Goal: Task Accomplishment & Management: Use online tool/utility

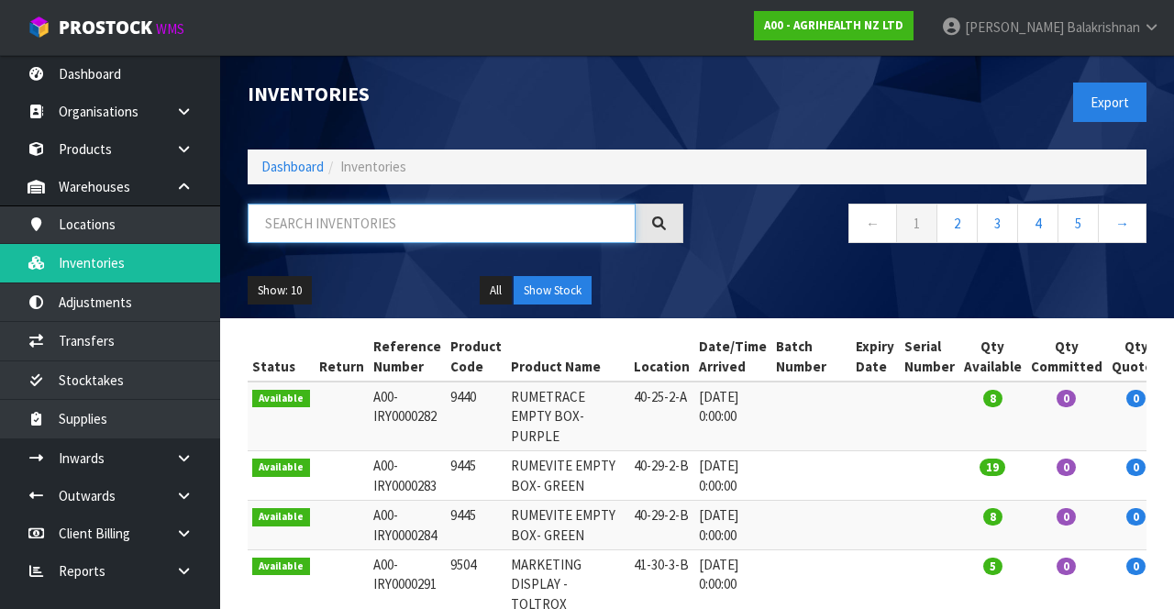
click at [372, 227] on input "text" at bounding box center [442, 223] width 388 height 39
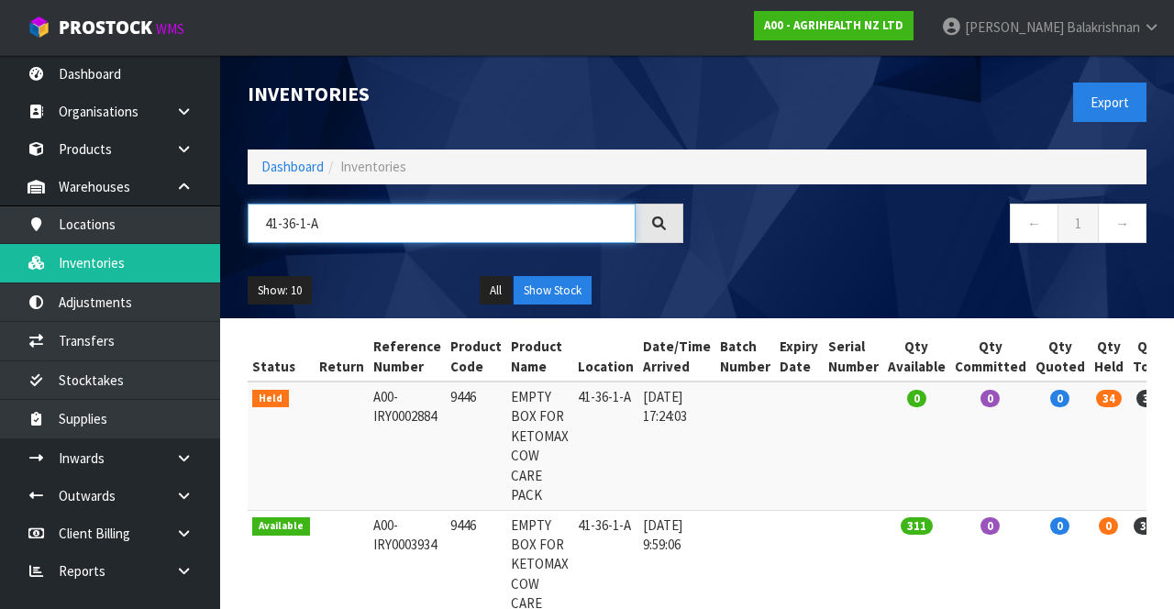
scroll to position [216, 0]
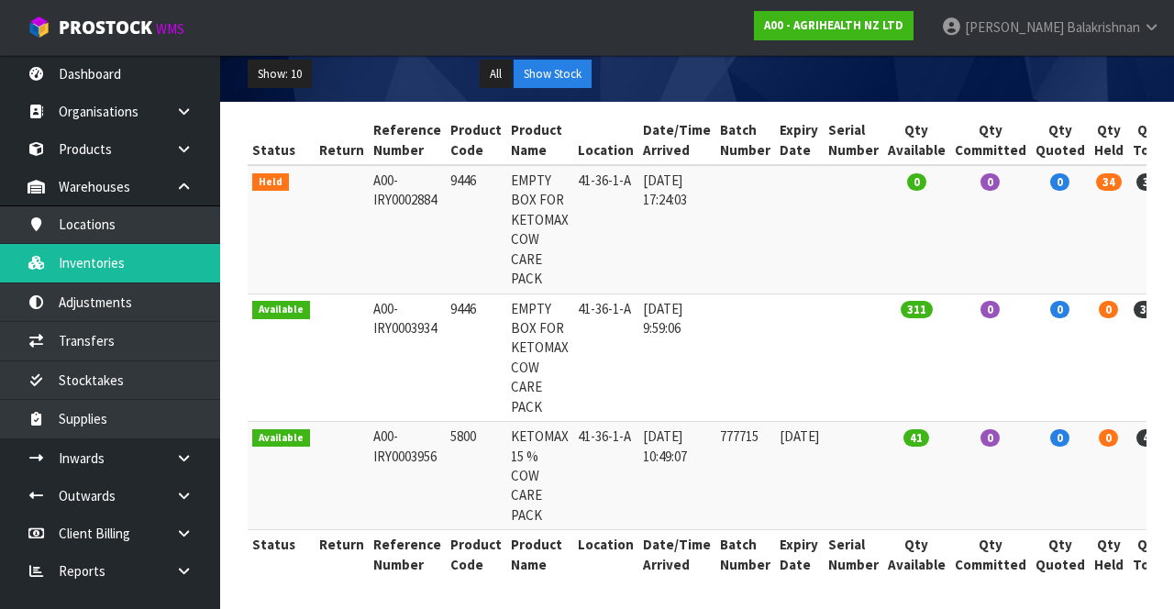
type input "41-36-1-A"
copy td "5800"
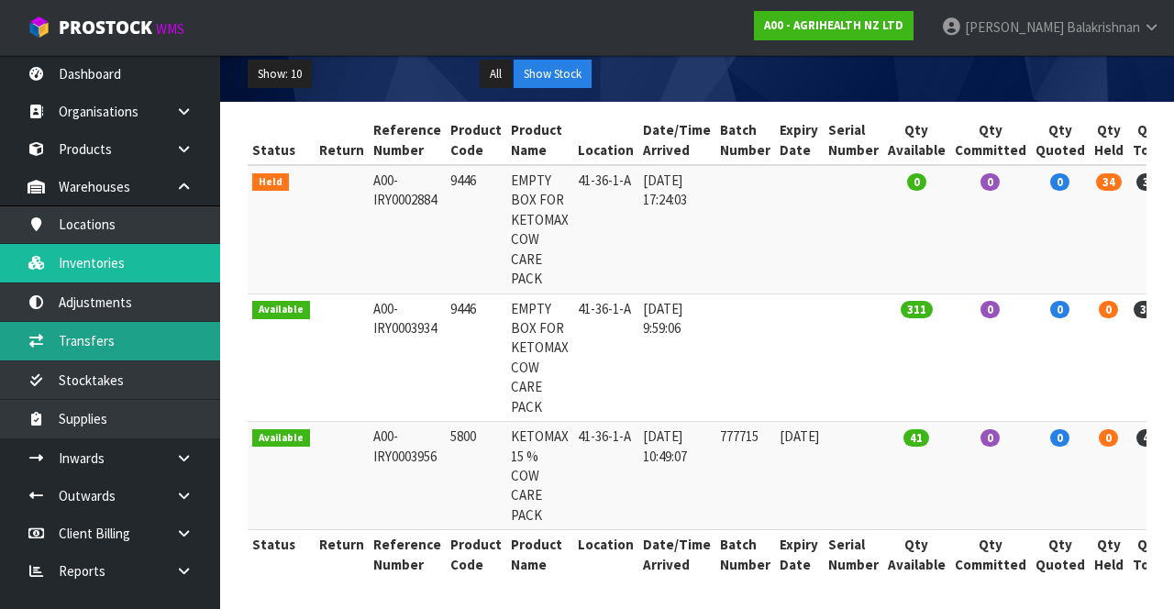
click at [141, 336] on link "Transfers" at bounding box center [110, 341] width 220 height 38
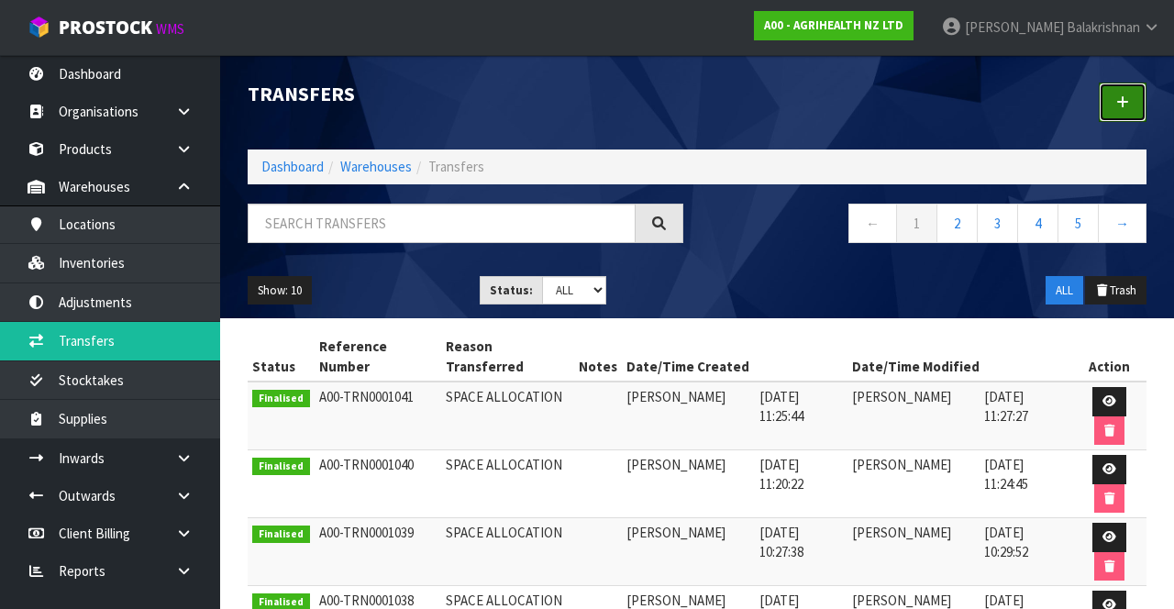
click at [1110, 106] on link at bounding box center [1123, 102] width 48 height 39
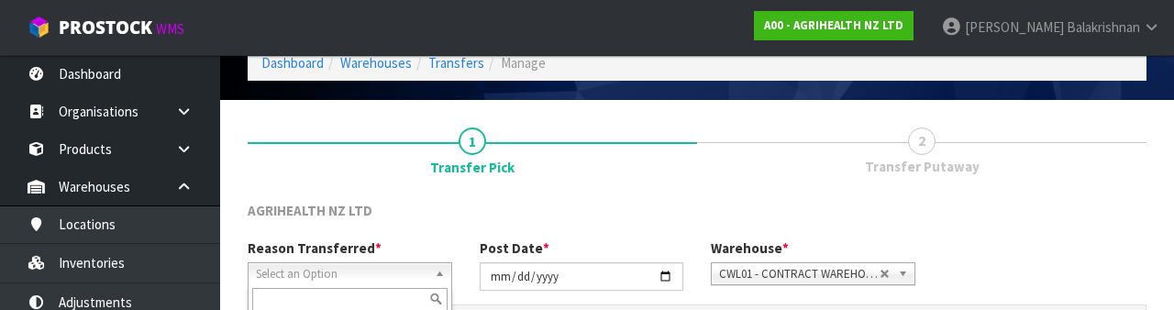
scroll to position [219, 0]
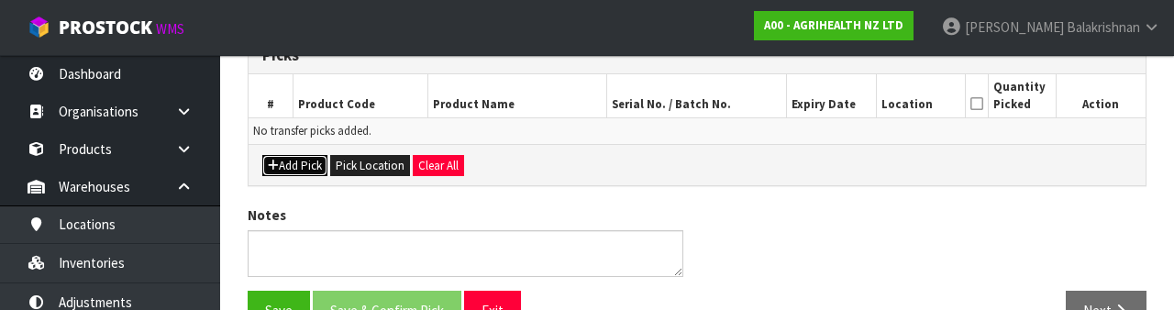
click at [301, 170] on button "Add Pick" at bounding box center [294, 166] width 65 height 22
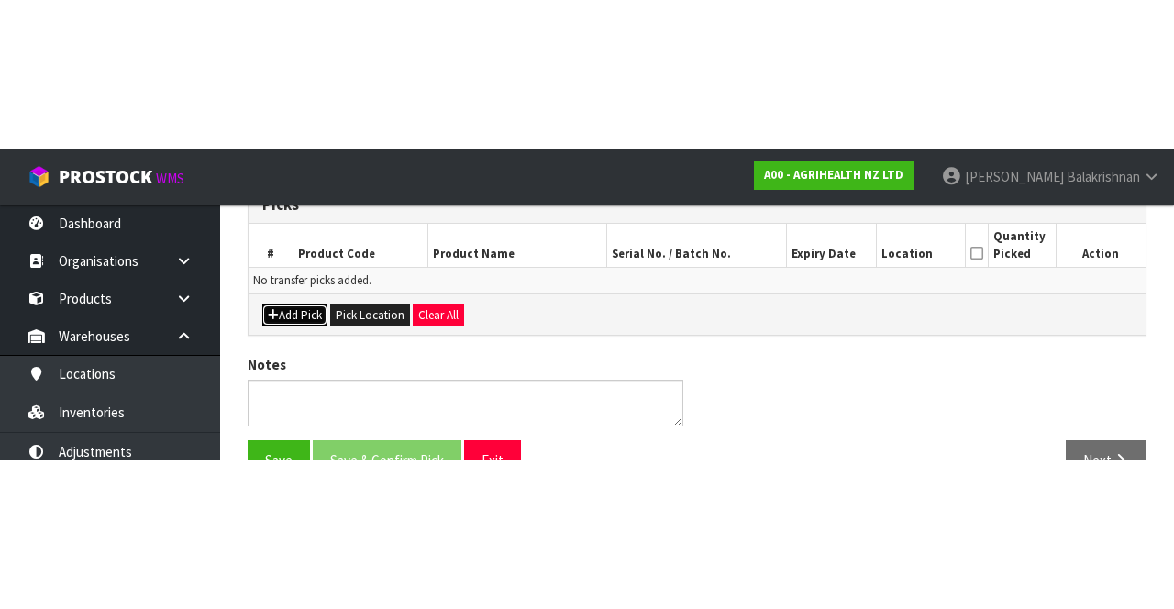
scroll to position [105, 0]
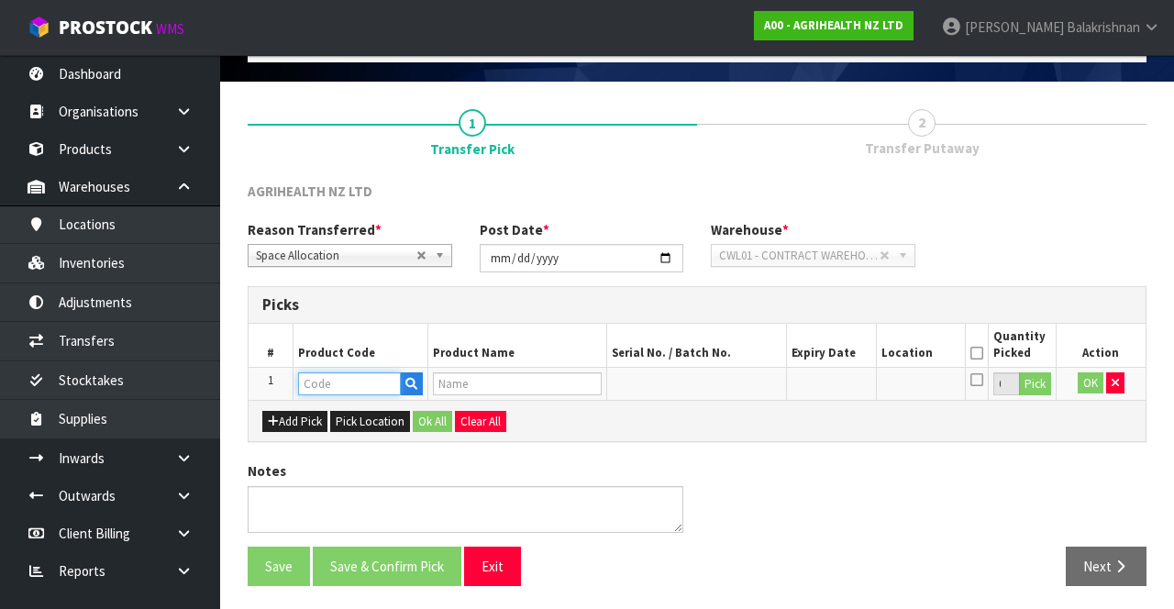
click at [338, 385] on input "text" at bounding box center [349, 383] width 103 height 23
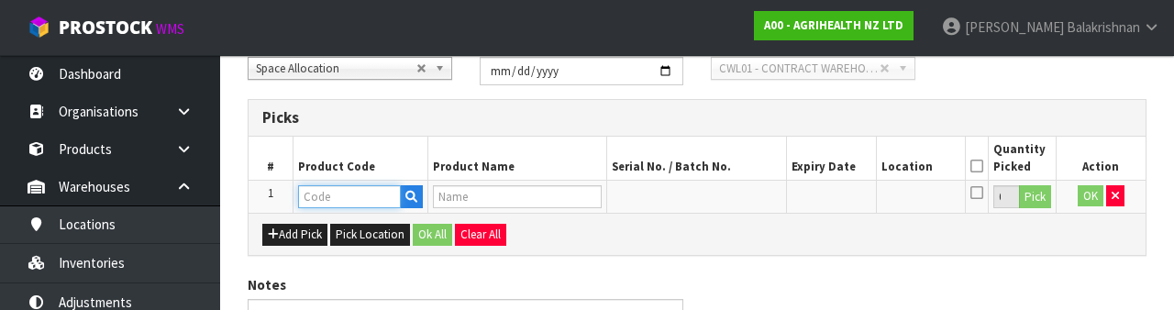
scroll to position [321, 0]
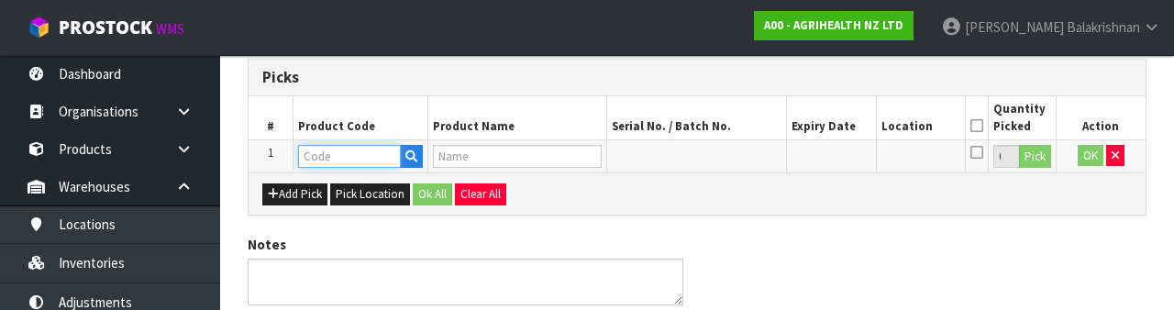
type input "5800"
type input "KETOMAX 15 % COW CARE PACK"
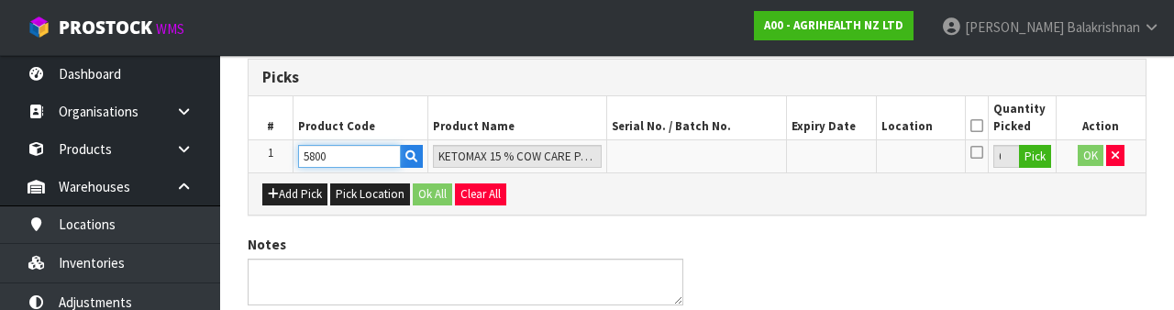
type input "5800"
click at [1038, 157] on button "Pick" at bounding box center [1035, 157] width 32 height 24
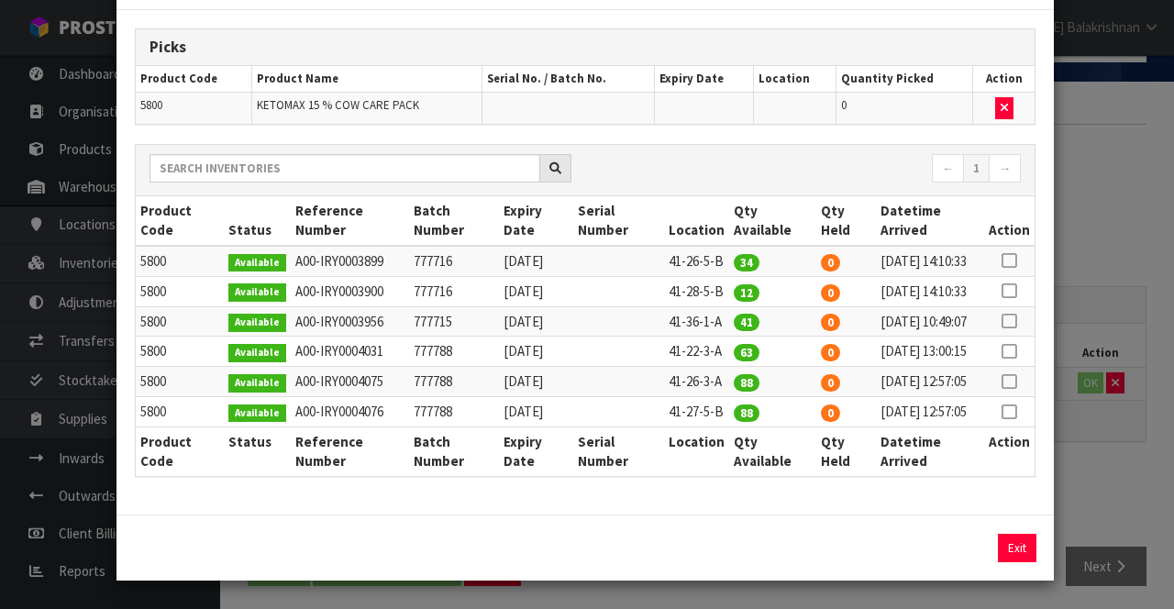
scroll to position [189, 0]
click at [1010, 321] on icon at bounding box center [1008, 321] width 15 height 1
click at [957, 549] on button "Assign Pick" at bounding box center [954, 548] width 75 height 28
type input "41"
click at [1027, 539] on button "Exit" at bounding box center [1017, 548] width 39 height 28
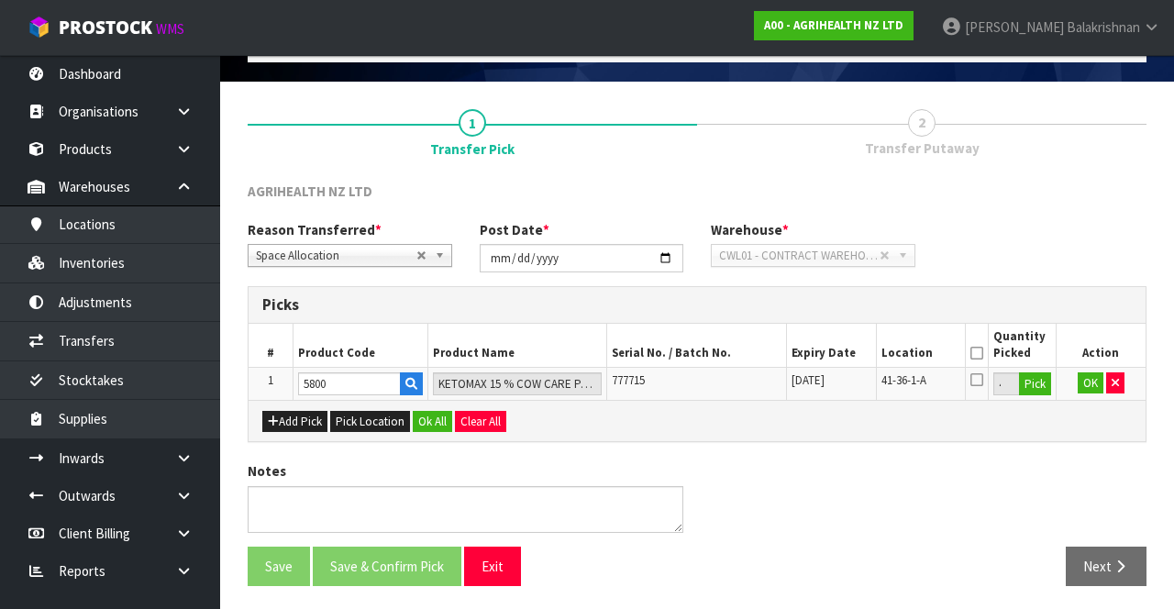
click at [981, 353] on icon at bounding box center [976, 353] width 13 height 1
click at [1086, 384] on button "OK" at bounding box center [1090, 383] width 26 height 22
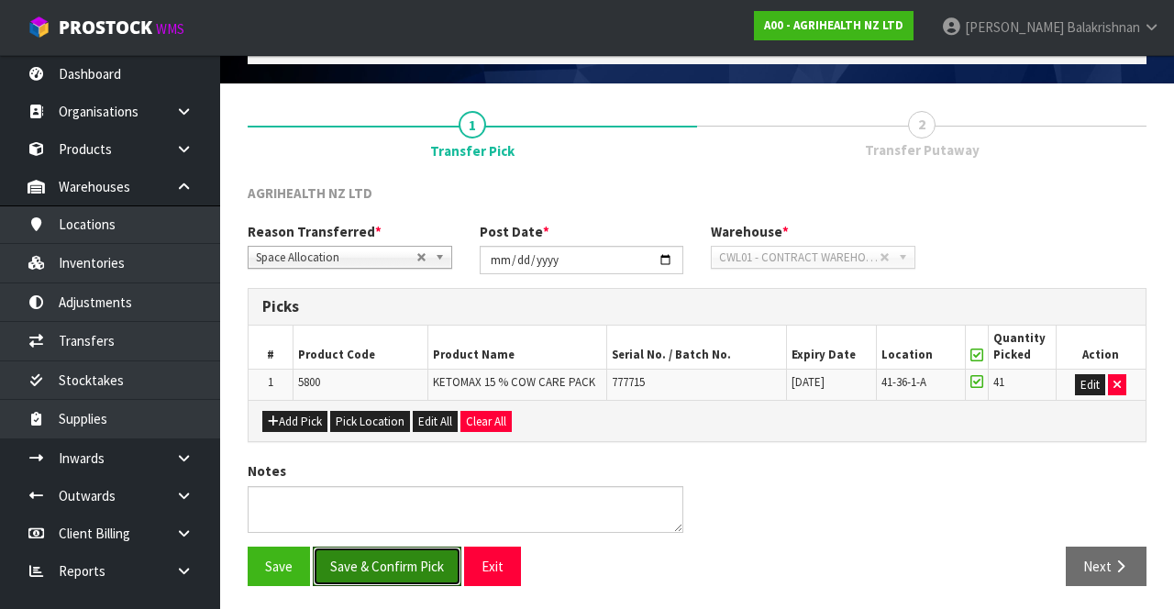
click at [389, 572] on button "Save & Confirm Pick" at bounding box center [387, 566] width 149 height 39
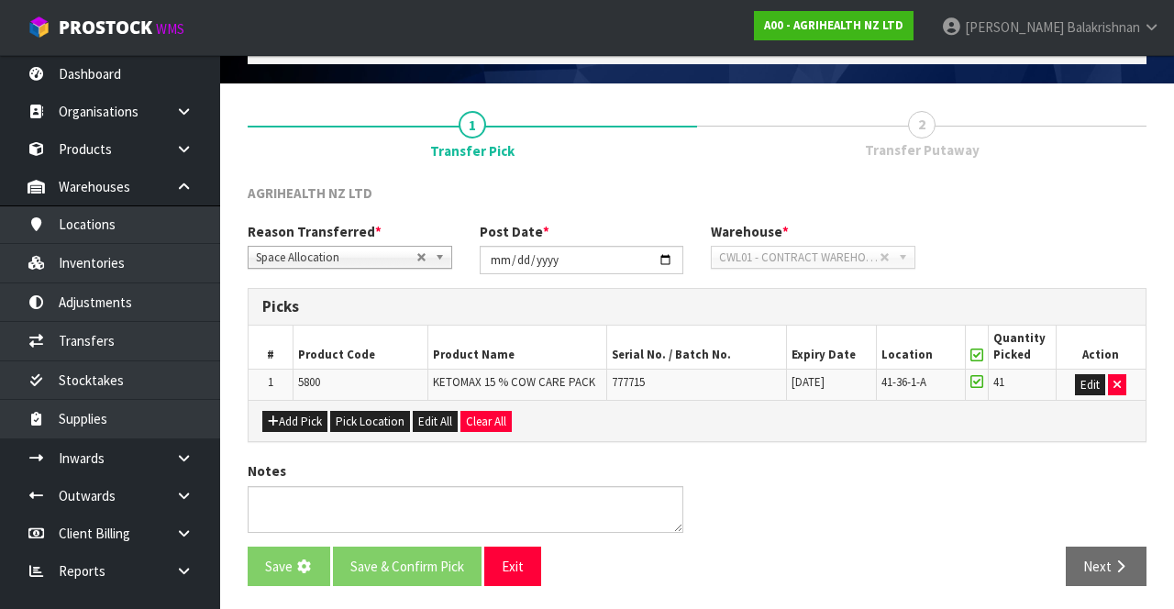
scroll to position [0, 0]
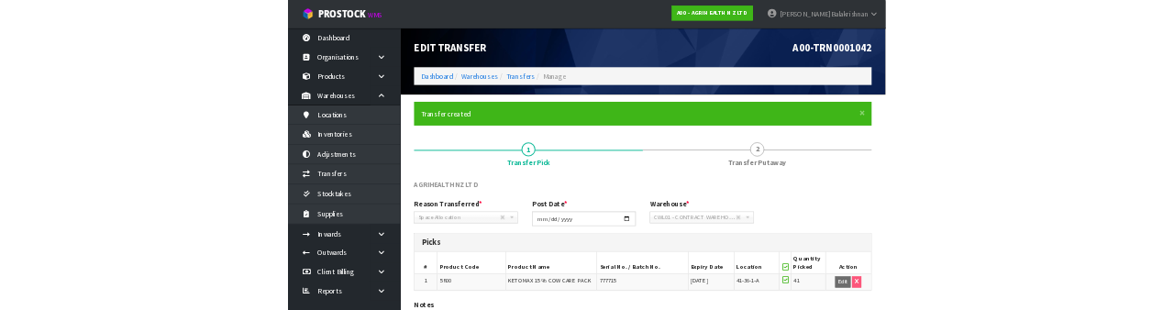
scroll to position [129, 0]
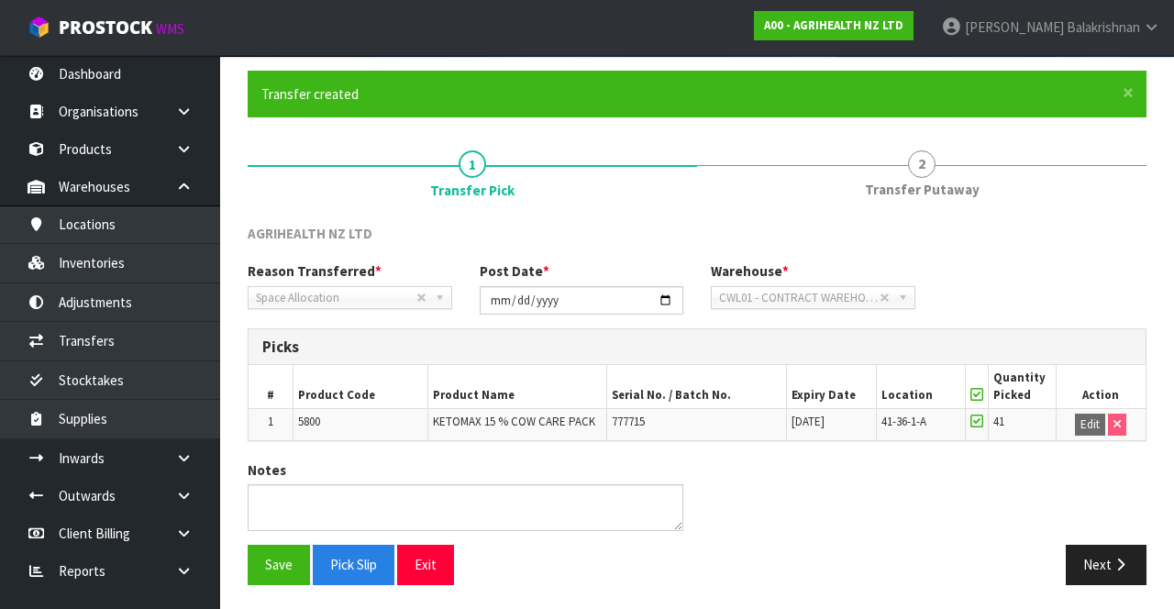
click at [913, 162] on span "2" at bounding box center [922, 164] width 28 height 28
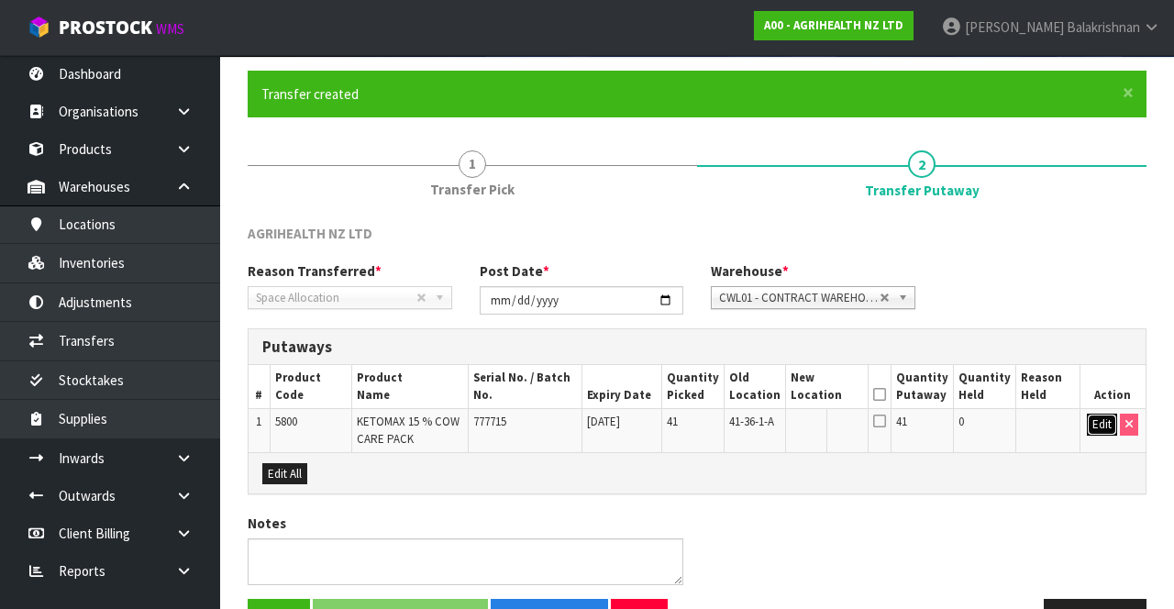
click at [1089, 414] on button "Edit" at bounding box center [1102, 425] width 30 height 22
click at [837, 417] on input "text" at bounding box center [816, 425] width 51 height 23
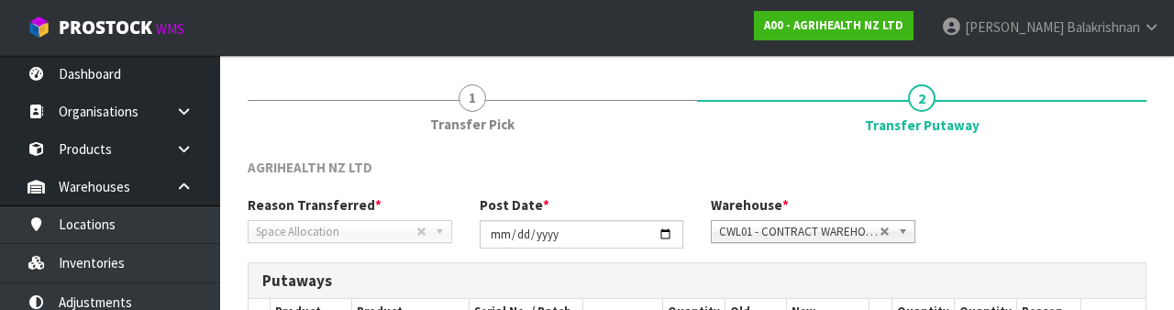
scroll to position [387, 0]
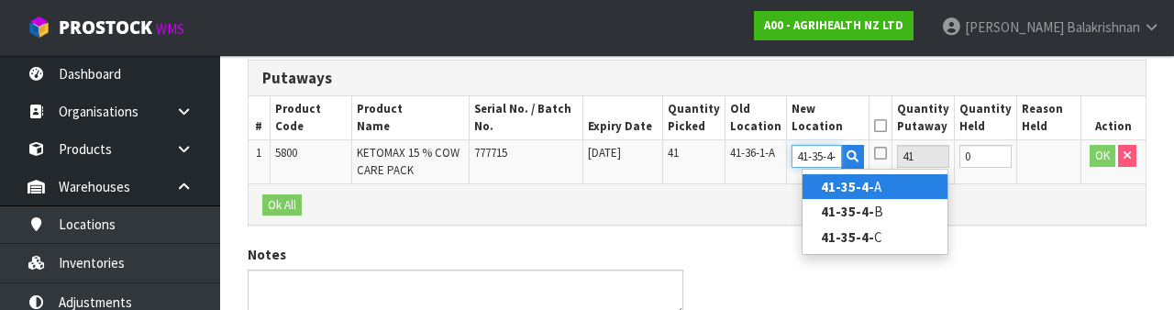
type input "41-35-4-B"
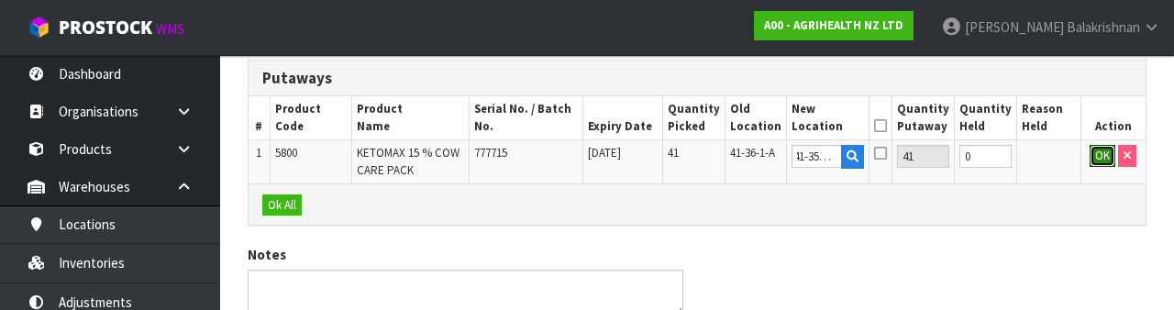
click at [1096, 159] on button "OK" at bounding box center [1102, 156] width 26 height 22
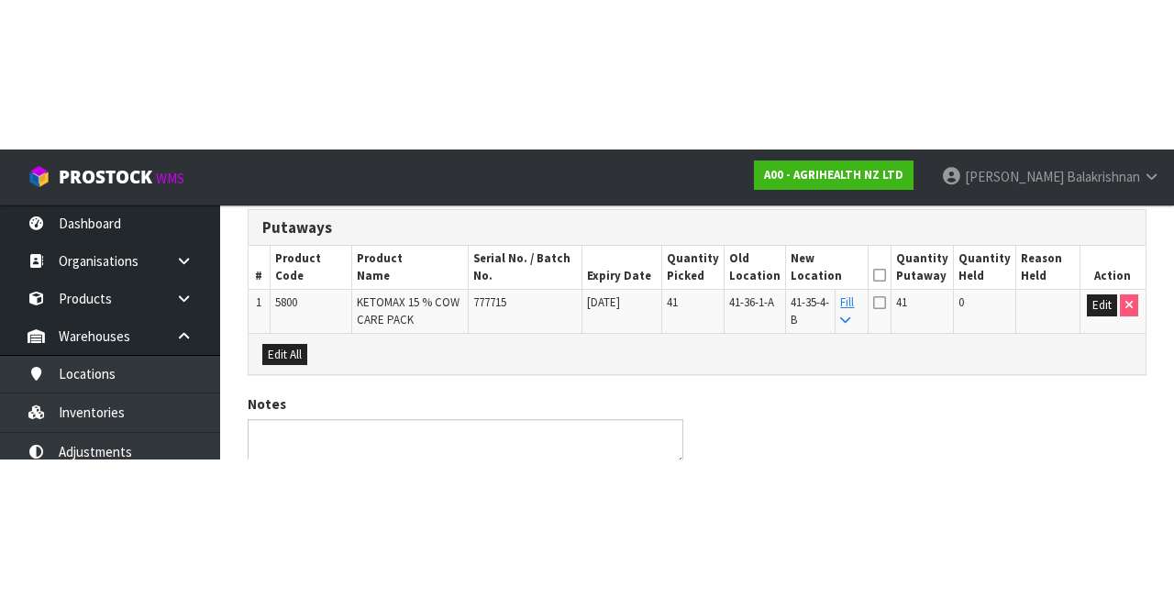
scroll to position [182, 0]
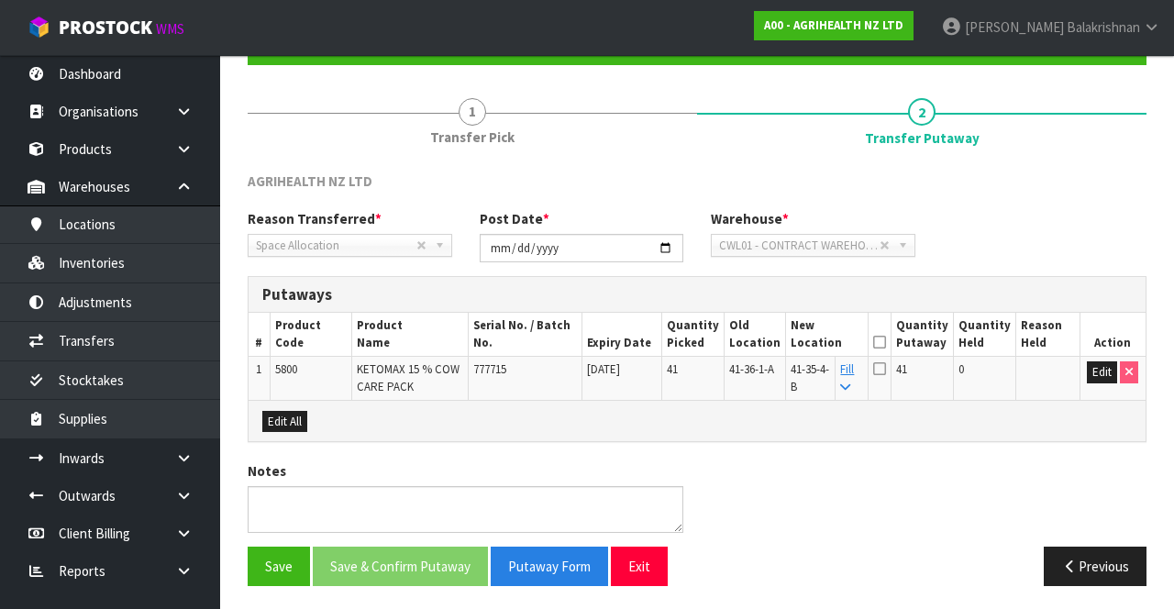
click at [886, 342] on icon at bounding box center [879, 342] width 13 height 1
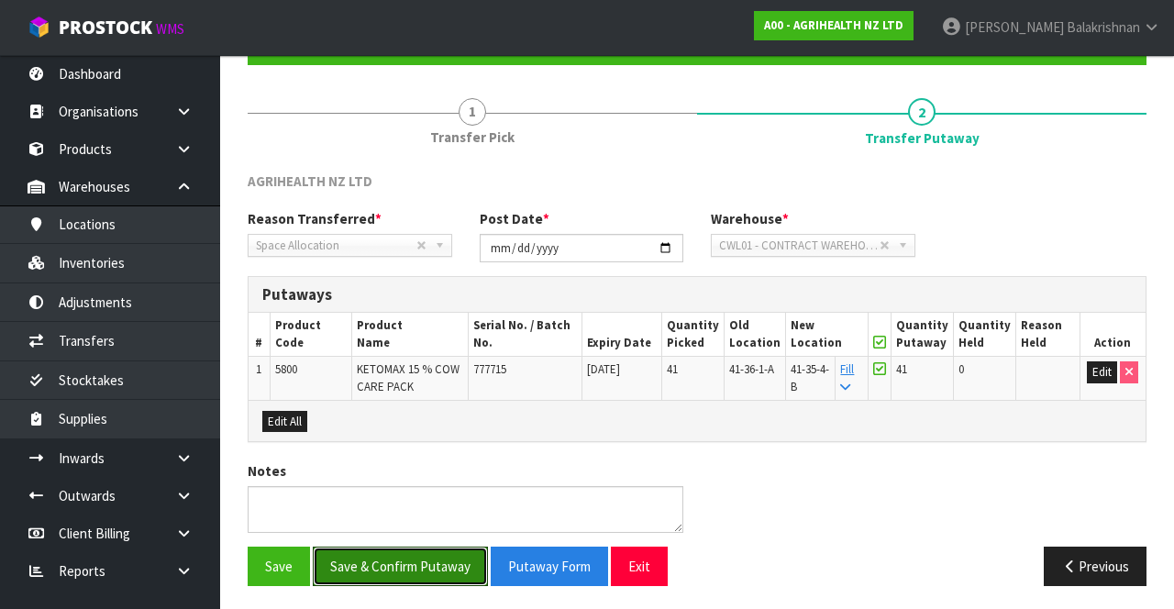
click at [402, 566] on button "Save & Confirm Putaway" at bounding box center [400, 566] width 175 height 39
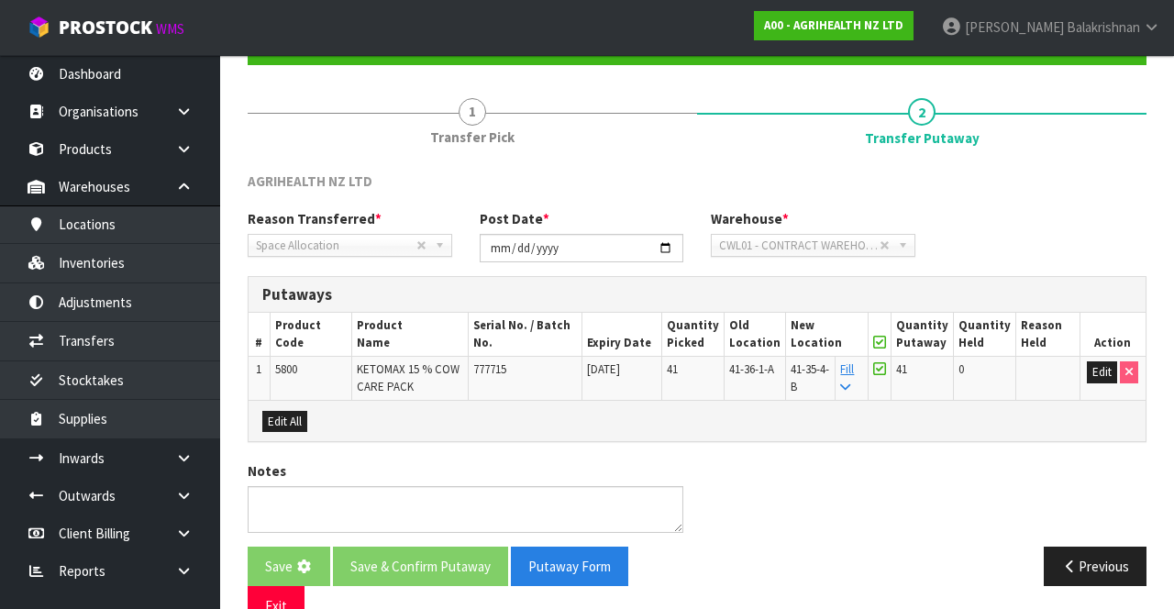
scroll to position [0, 0]
